Goal: Task Accomplishment & Management: Complete application form

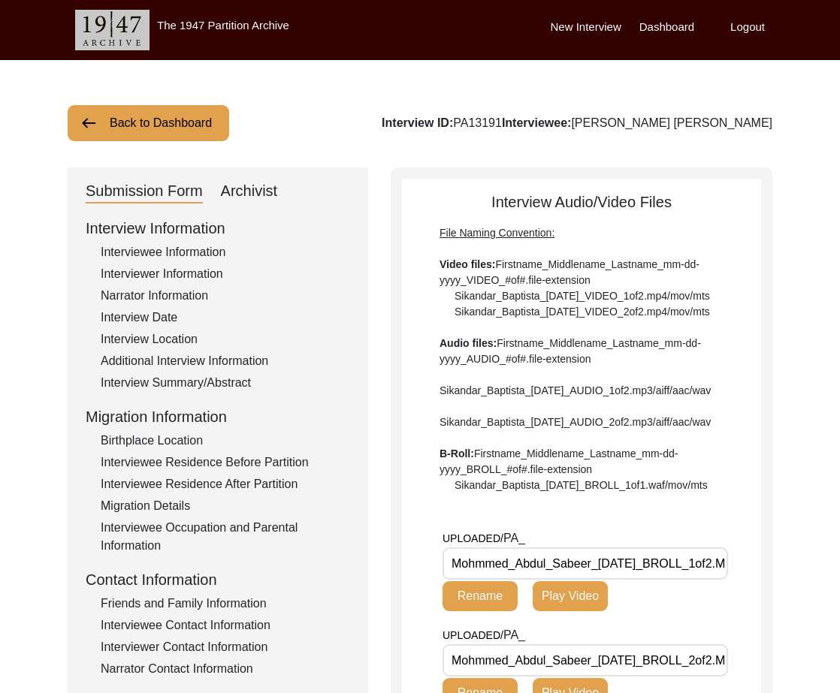
click at [125, 149] on div "Back to Dashboard Interview ID: PA13191 Interviewee: [PERSON_NAME] [PERSON_NAME…" at bounding box center [420, 658] width 840 height 1197
click at [134, 106] on button "Back to Dashboard" at bounding box center [148, 123] width 161 height 36
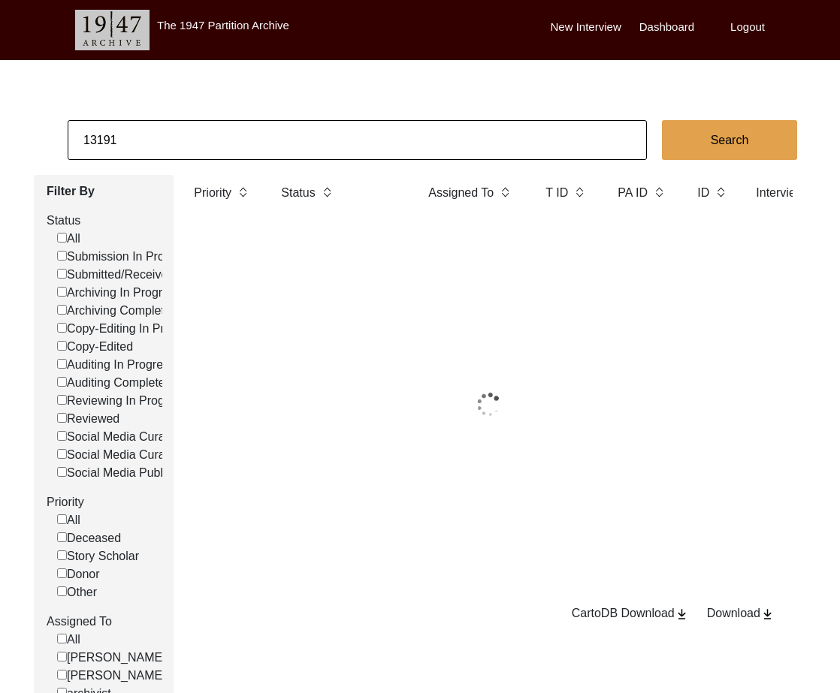
click at [139, 121] on input "13191" at bounding box center [357, 140] width 579 height 40
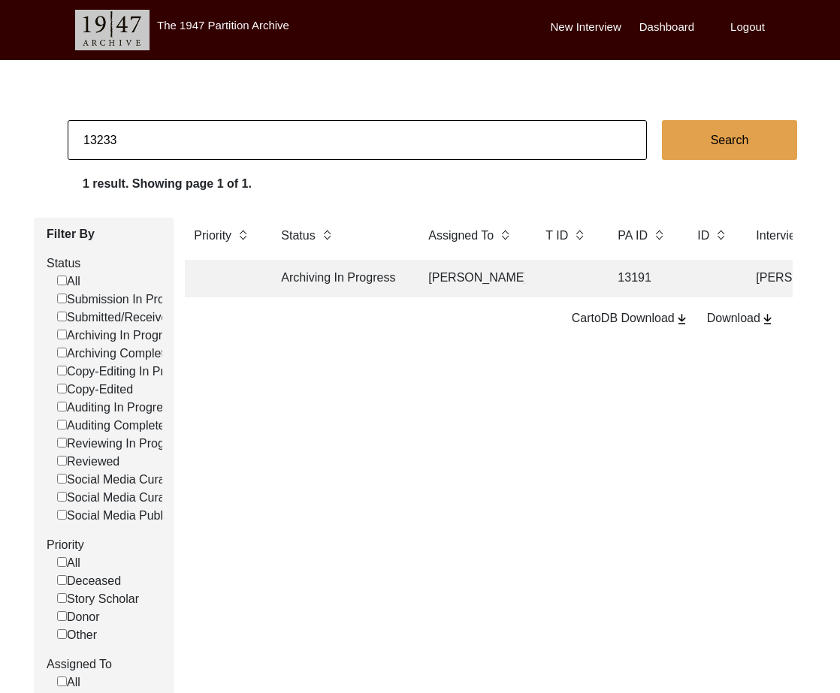
type input "13233"
checkbox input "false"
click at [322, 279] on td "Archiving In Progress" at bounding box center [339, 279] width 135 height 38
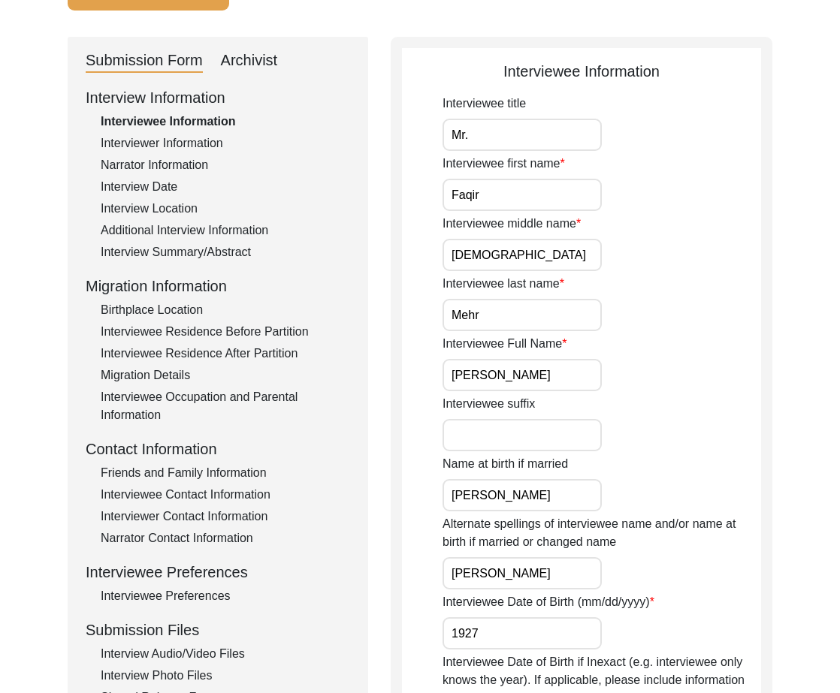
scroll to position [181, 0]
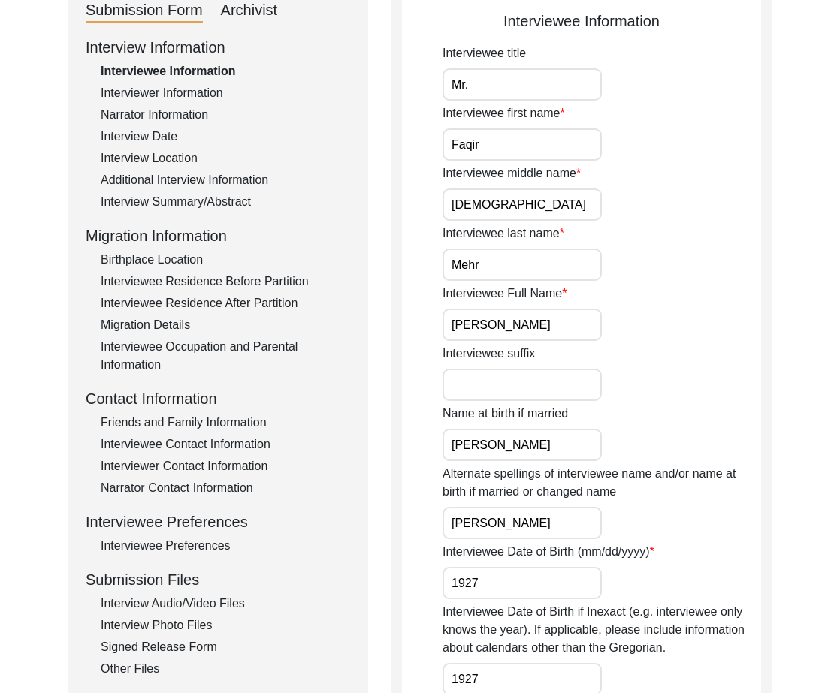
click at [206, 606] on div "Interview Audio/Video Files" at bounding box center [225, 604] width 249 height 18
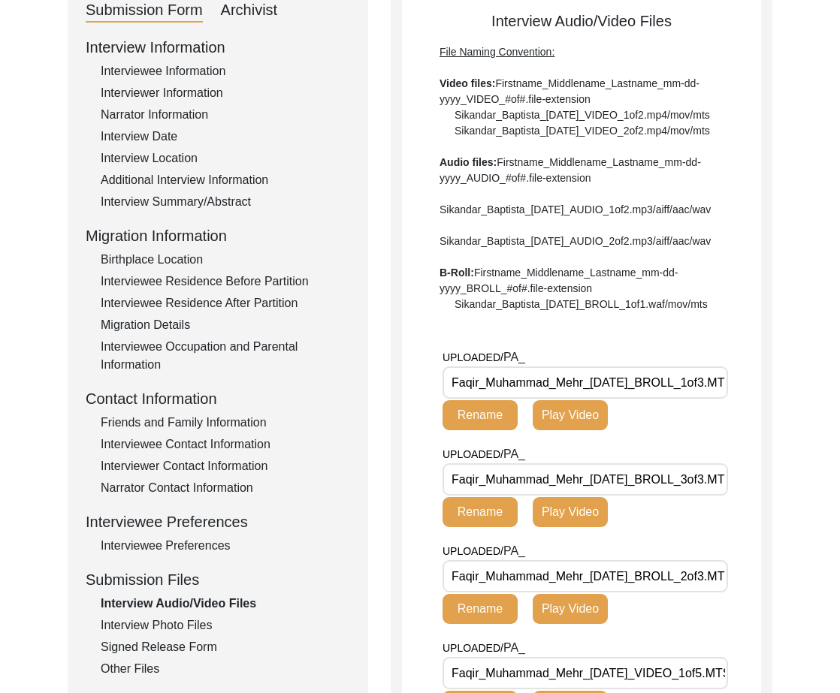
drag, startPoint x: 586, startPoint y: 429, endPoint x: 440, endPoint y: 434, distance: 145.8
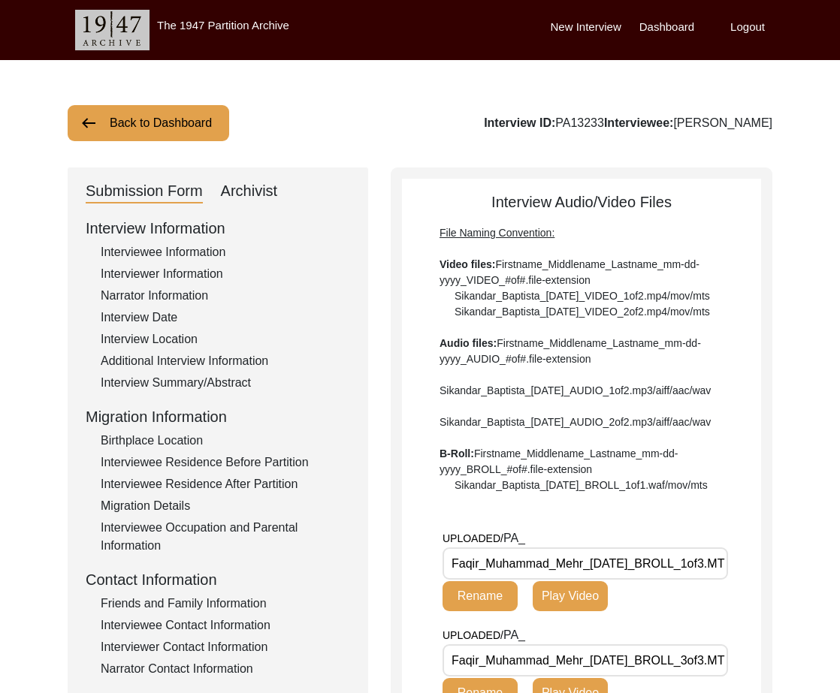
click at [269, 189] on div "Archivist" at bounding box center [249, 192] width 57 height 24
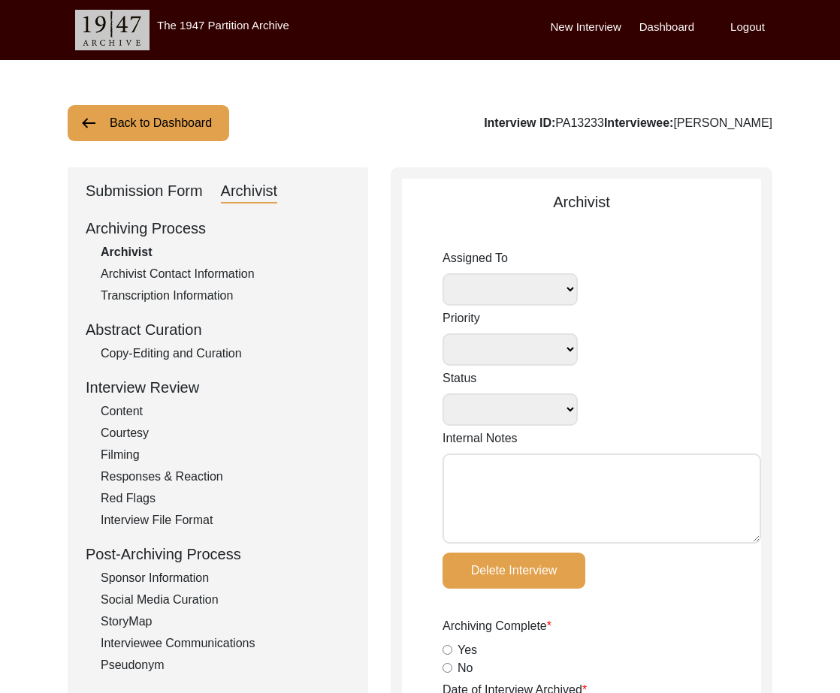
select select
select select "Archiving In Progress"
type textarea "[DATE] Tori: Assigned to Lilly to archive. Due [DATE]"
radio input "true"
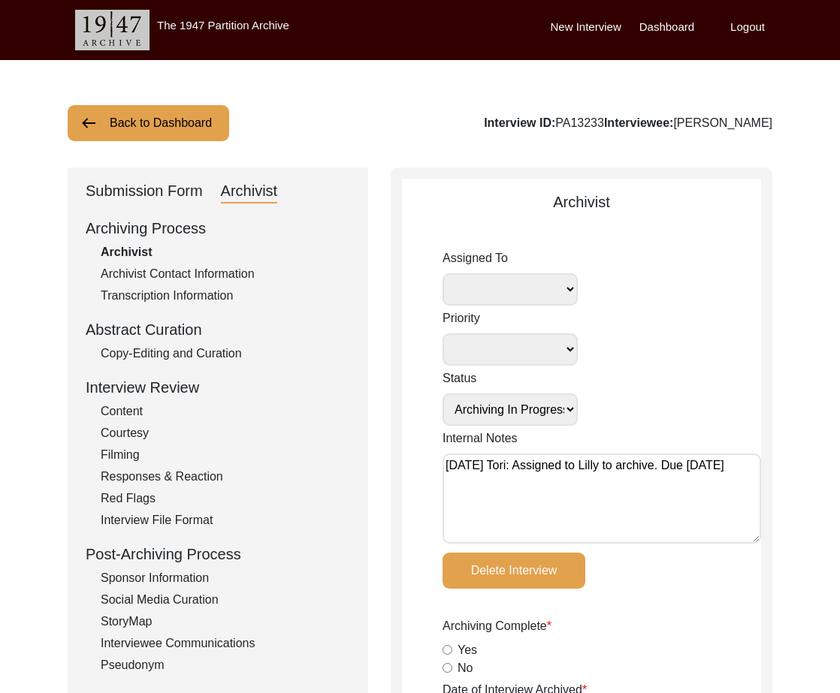
type input "[DATE]"
type textarea "[Loremipsu] do Sitame 6, 5451 co Adipiscin Elitsed Doeiusmodte Incididuntu • ‘4…"
radio input "true"
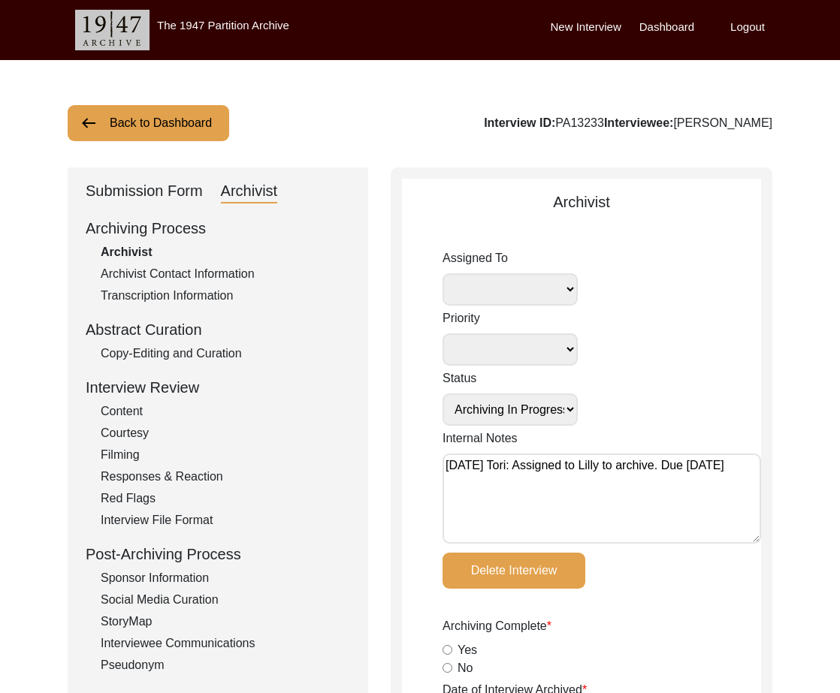
radio input "true"
select select "507"
click at [748, 24] on label "Logout" at bounding box center [747, 27] width 35 height 17
